Goal: Task Accomplishment & Management: Complete application form

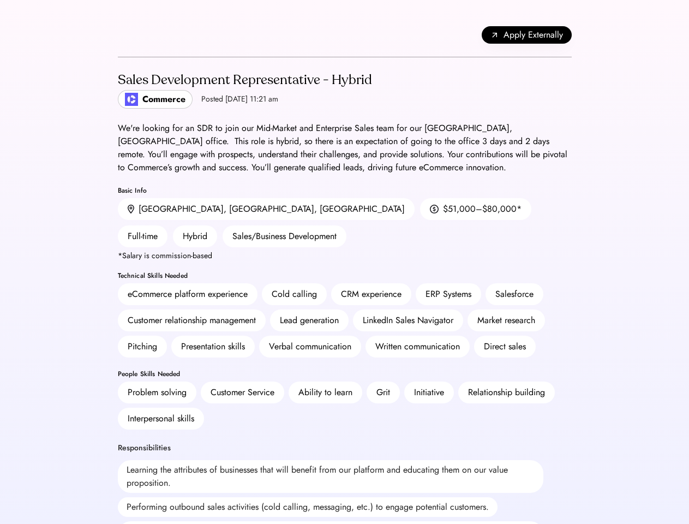
click at [344, 287] on div "CRM experience" at bounding box center [371, 293] width 61 height 13
click at [345, 287] on div "CRM experience" at bounding box center [371, 293] width 61 height 13
click at [345, 35] on div "Apply Externally" at bounding box center [345, 35] width 454 height 44
click at [122, 35] on div "Apply Externally" at bounding box center [345, 35] width 454 height 44
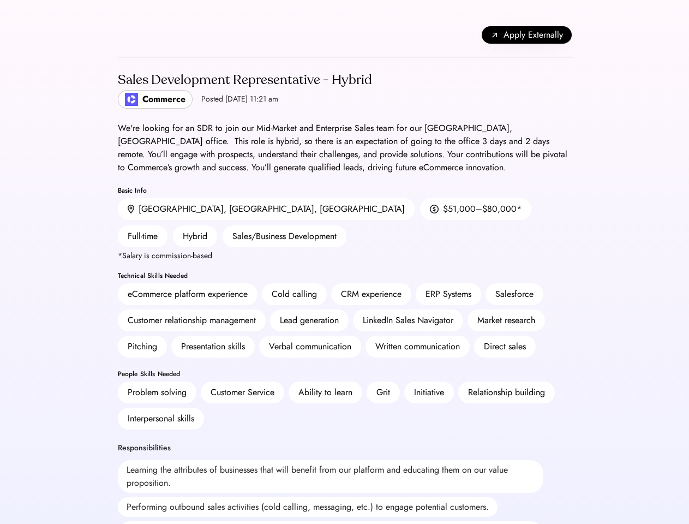
click at [526, 35] on span "Apply Externally" at bounding box center [532, 34] width 59 height 13
click at [345, 309] on div "Lead generation" at bounding box center [309, 320] width 79 height 22
click at [345, 89] on h2 "Sales Development Representative - Hybrid" at bounding box center [245, 80] width 254 height 20
click at [243, 89] on h2 "Sales Development Representative - Hybrid" at bounding box center [245, 80] width 254 height 20
